Goal: Transaction & Acquisition: Purchase product/service

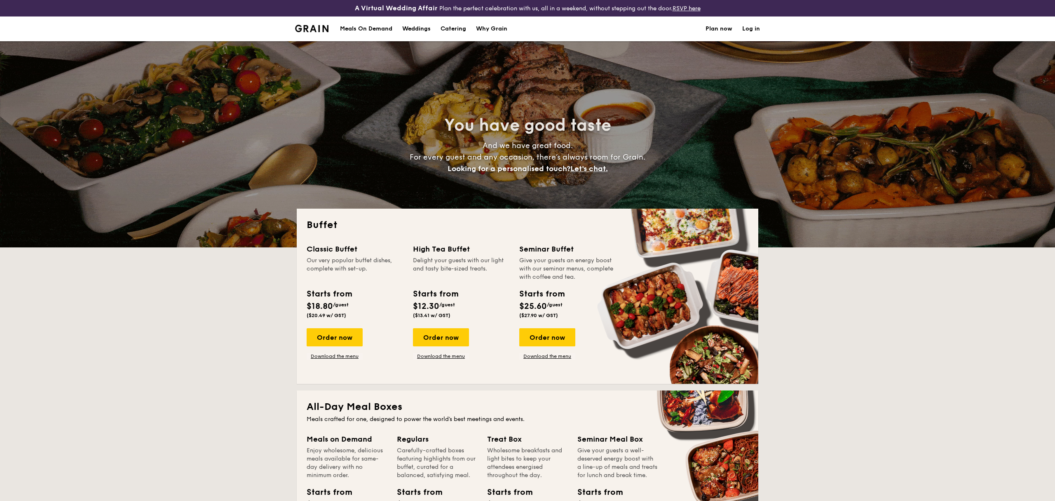
select select
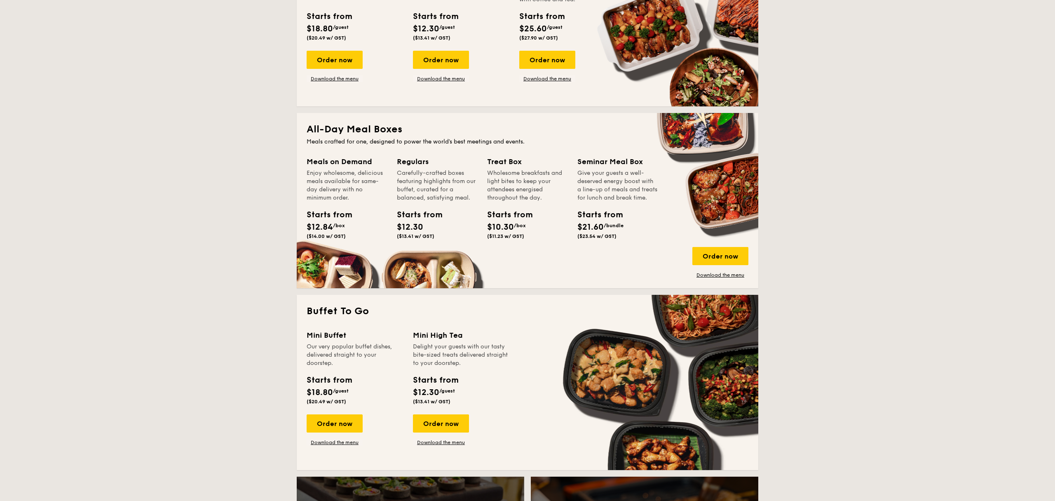
scroll to position [286, 0]
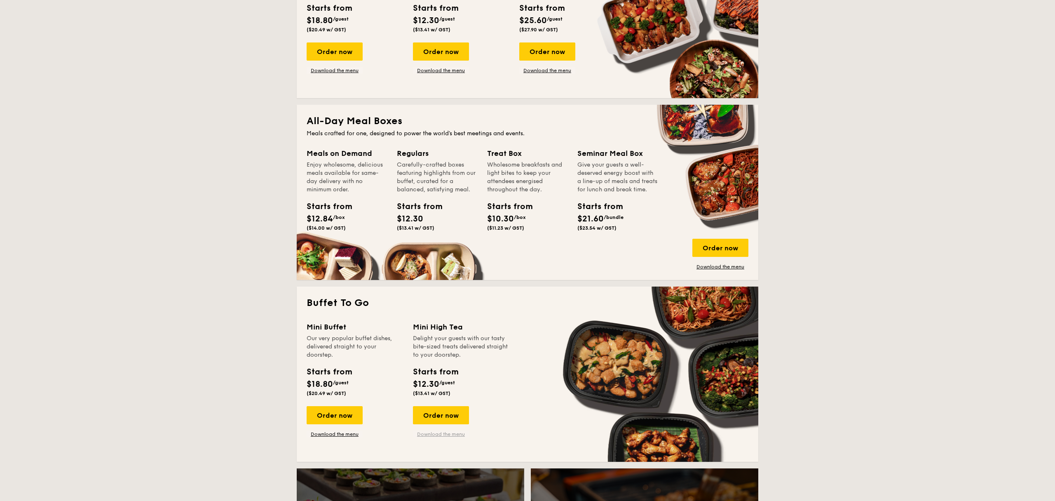
click at [436, 432] on link "Download the menu" at bounding box center [441, 434] width 56 height 7
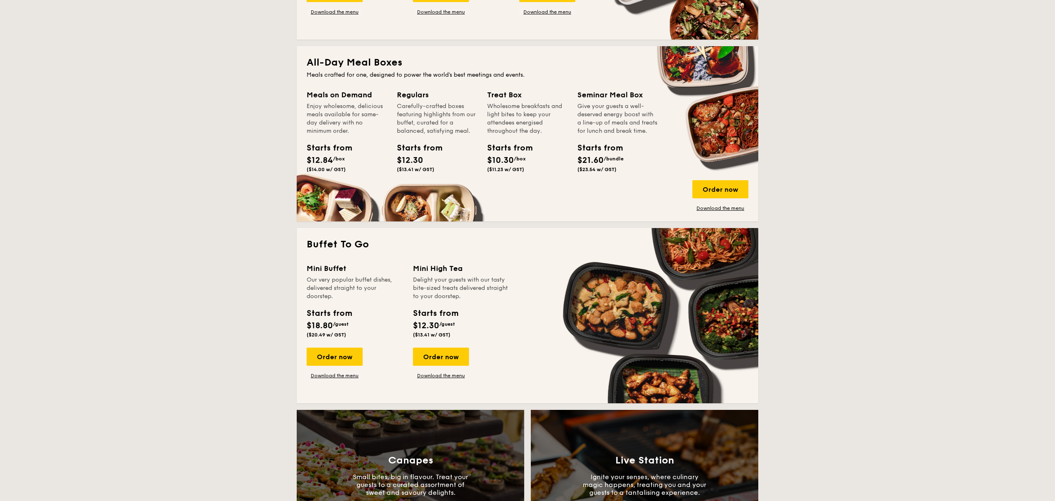
scroll to position [387, 0]
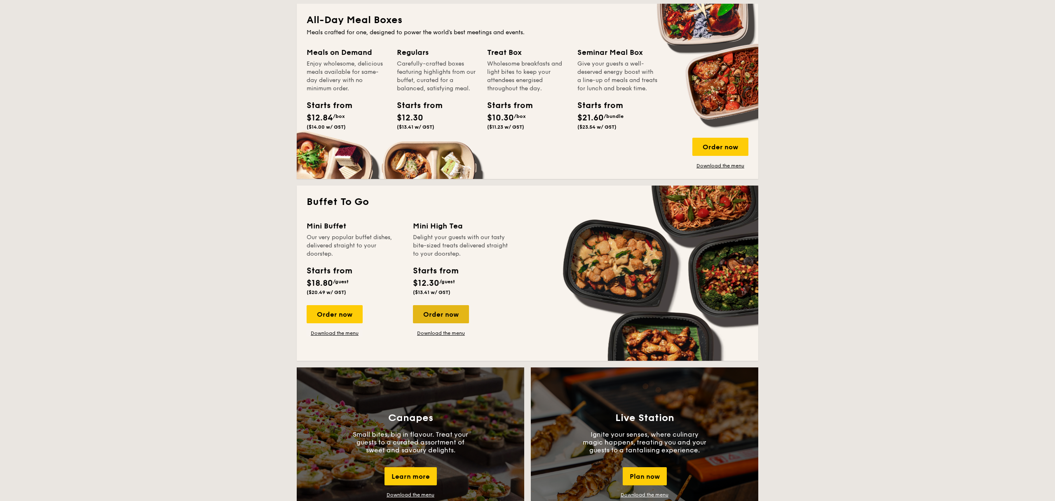
click at [444, 315] on div "Order now" at bounding box center [441, 314] width 56 height 18
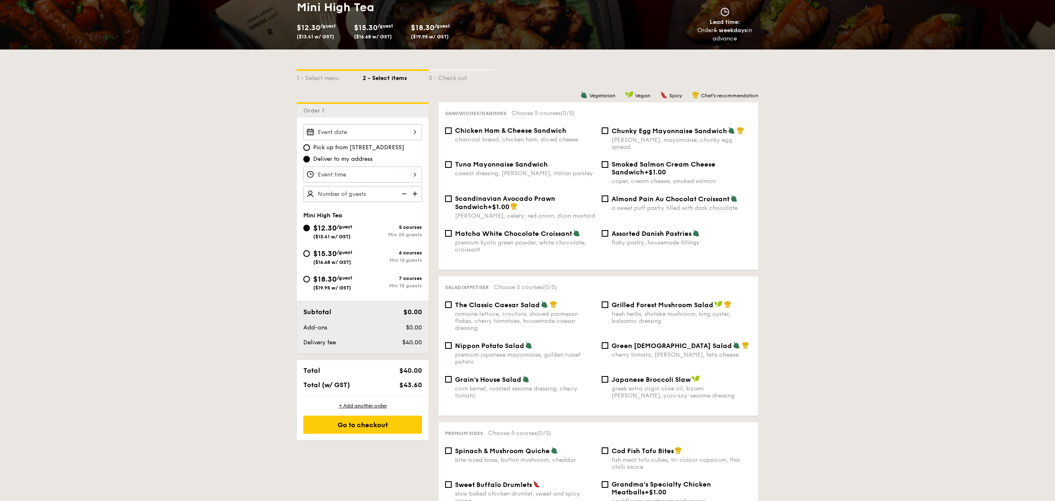
scroll to position [69, 0]
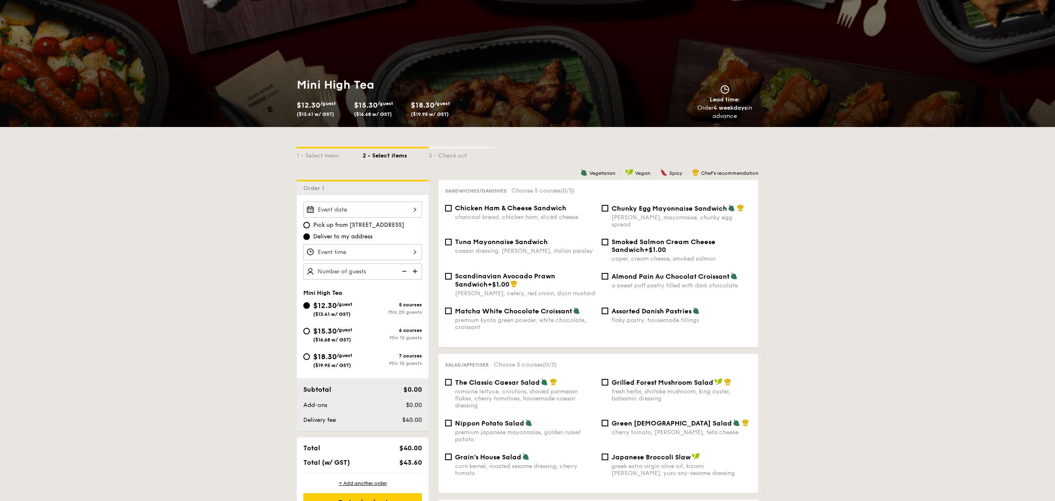
select select
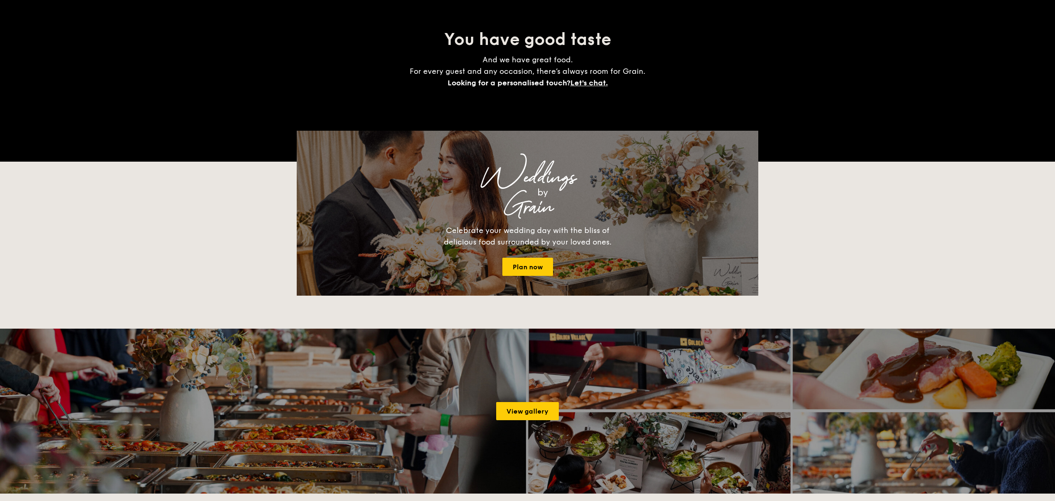
scroll to position [1122, 0]
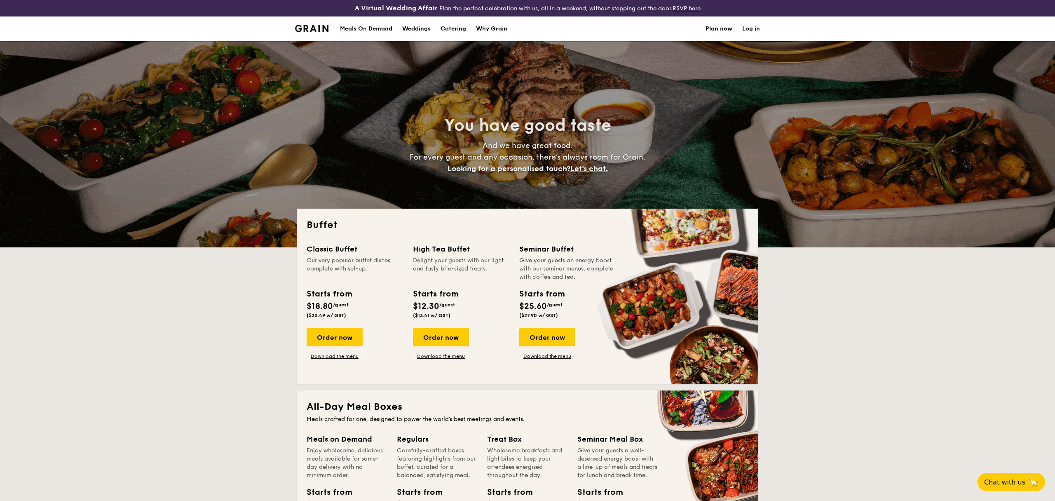
select select
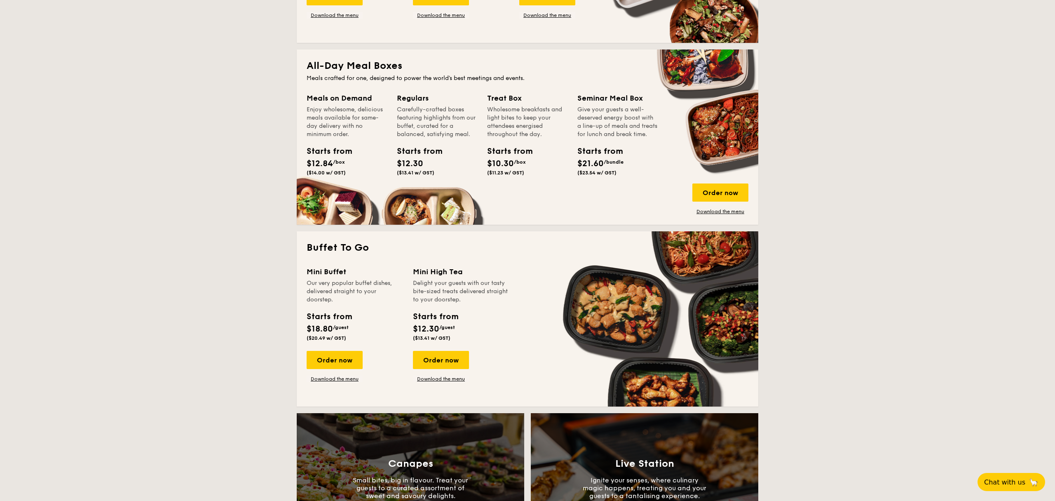
scroll to position [354, 0]
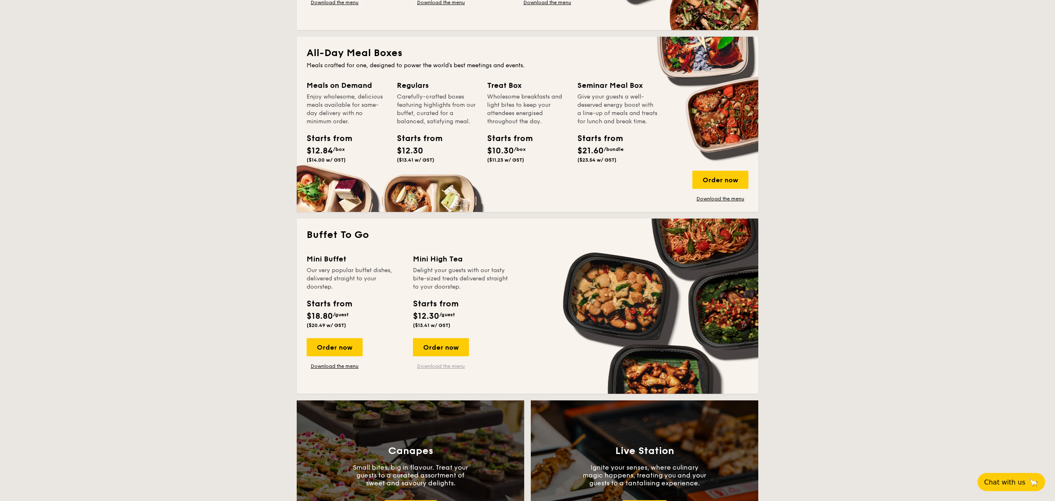
click at [454, 368] on link "Download the menu" at bounding box center [441, 366] width 56 height 7
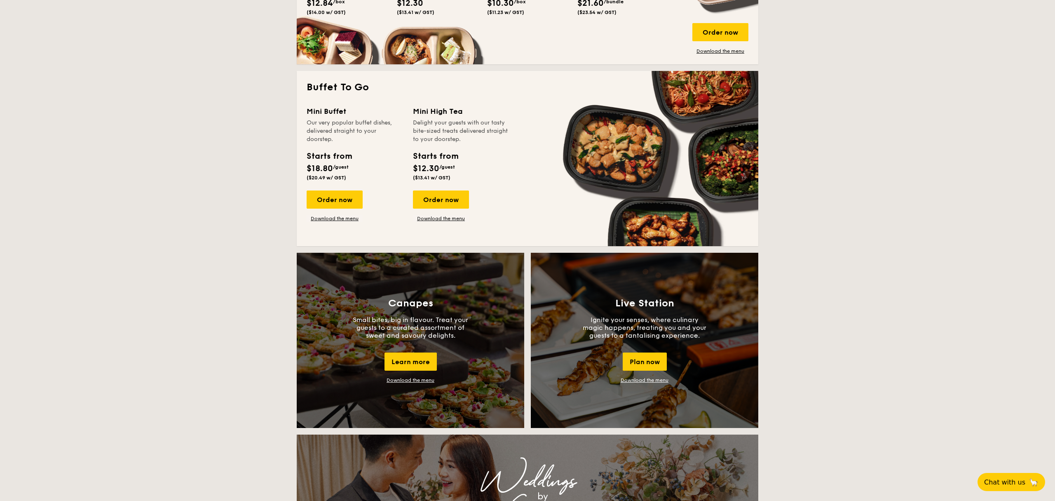
scroll to position [501, 0]
